Goal: Check status

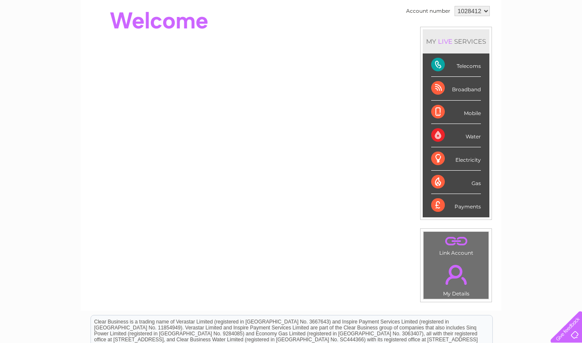
scroll to position [42, 0]
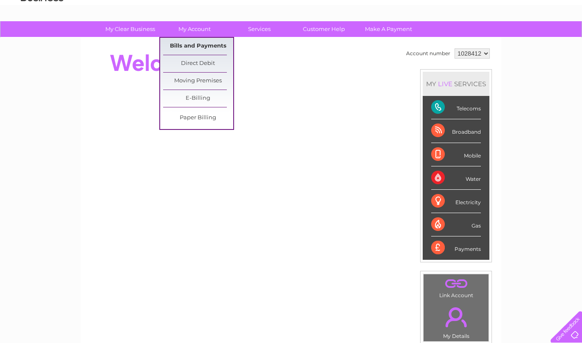
click at [182, 41] on link "Bills and Payments" at bounding box center [198, 46] width 70 height 17
click at [187, 46] on link "Bills and Payments" at bounding box center [198, 46] width 70 height 17
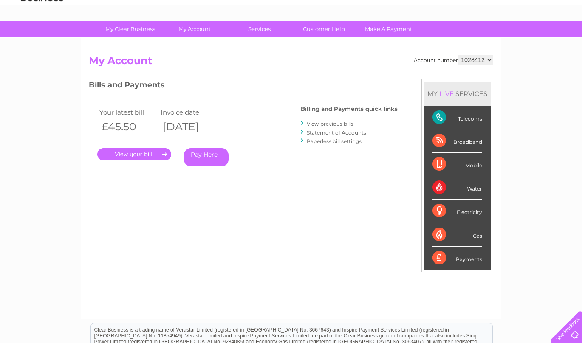
click at [118, 150] on link "." at bounding box center [134, 154] width 74 height 12
